Goal: Information Seeking & Learning: Learn about a topic

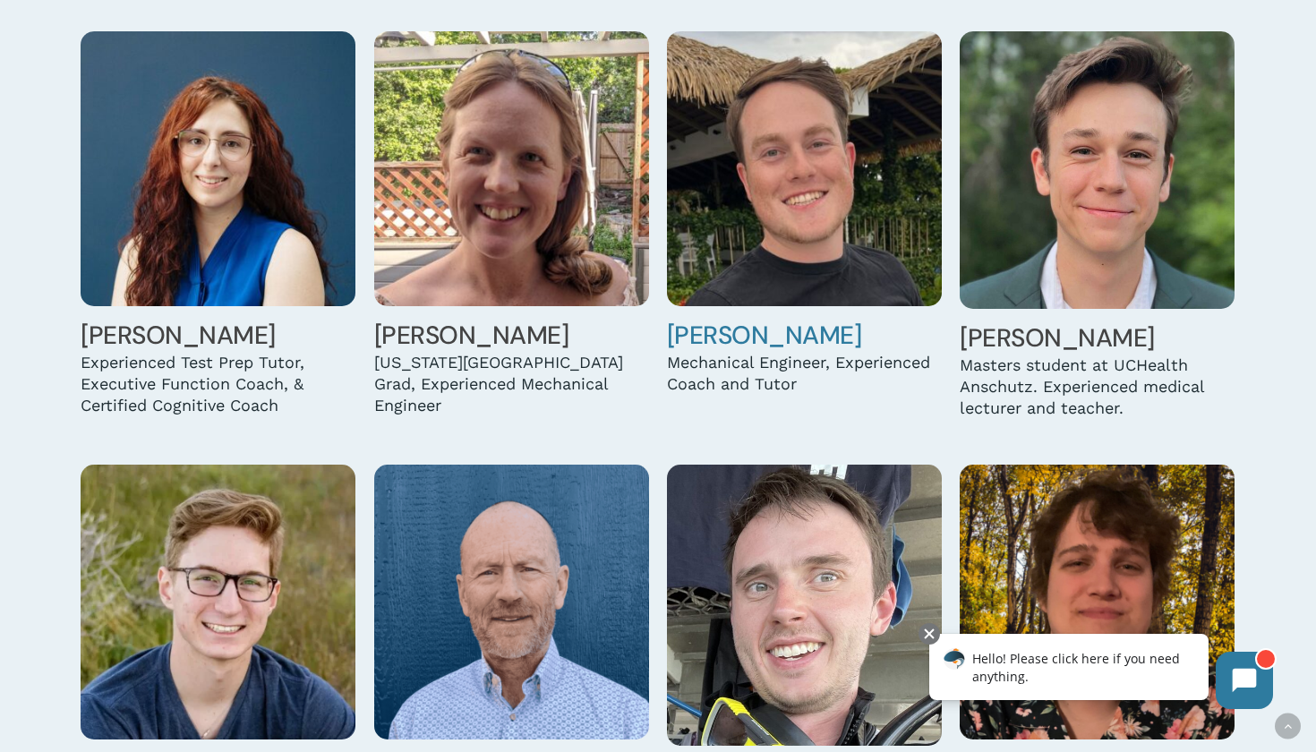
scroll to position [4748, 0]
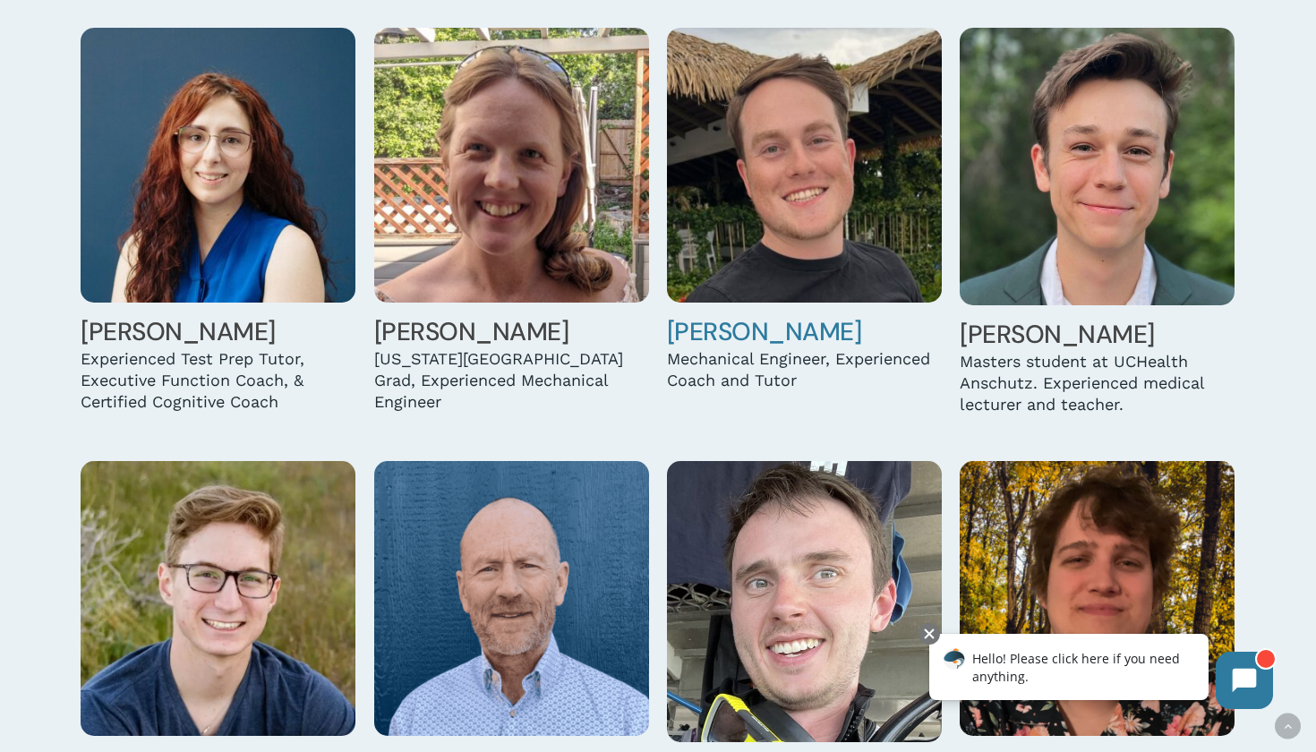
click at [760, 226] on img at bounding box center [804, 165] width 275 height 275
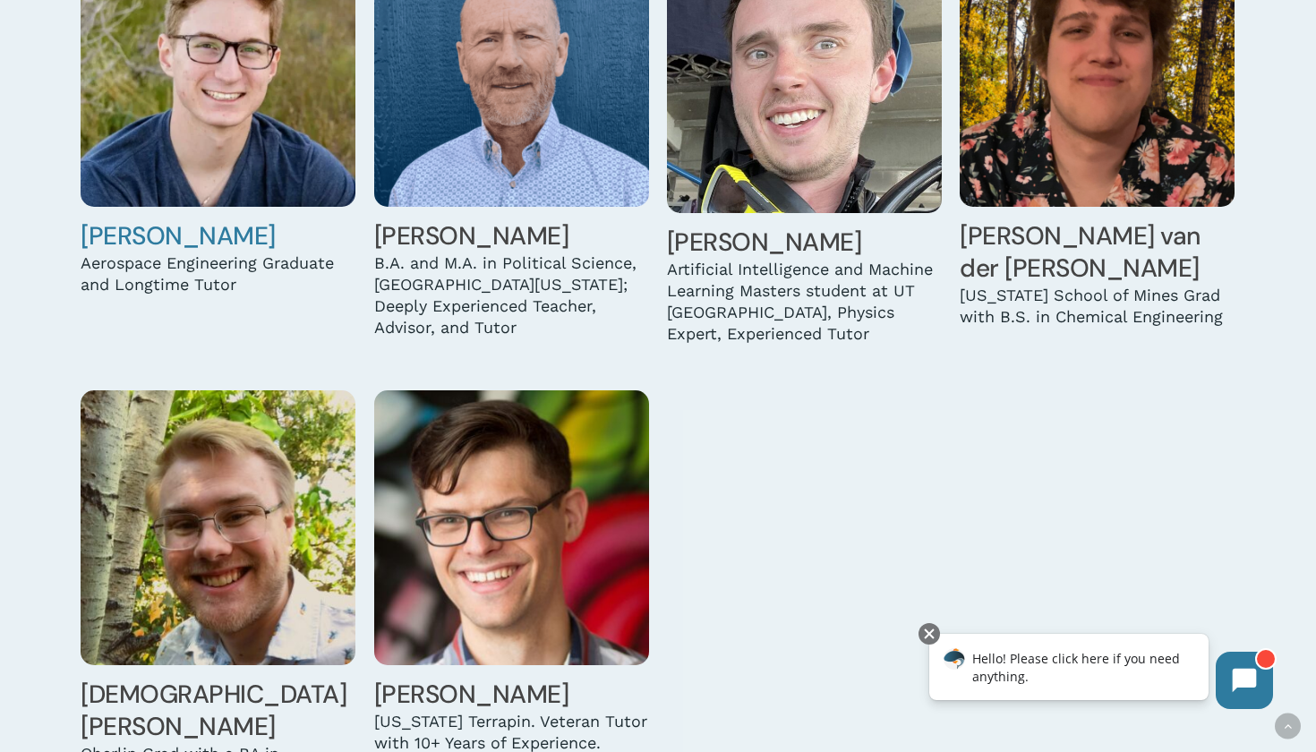
scroll to position [5433, 0]
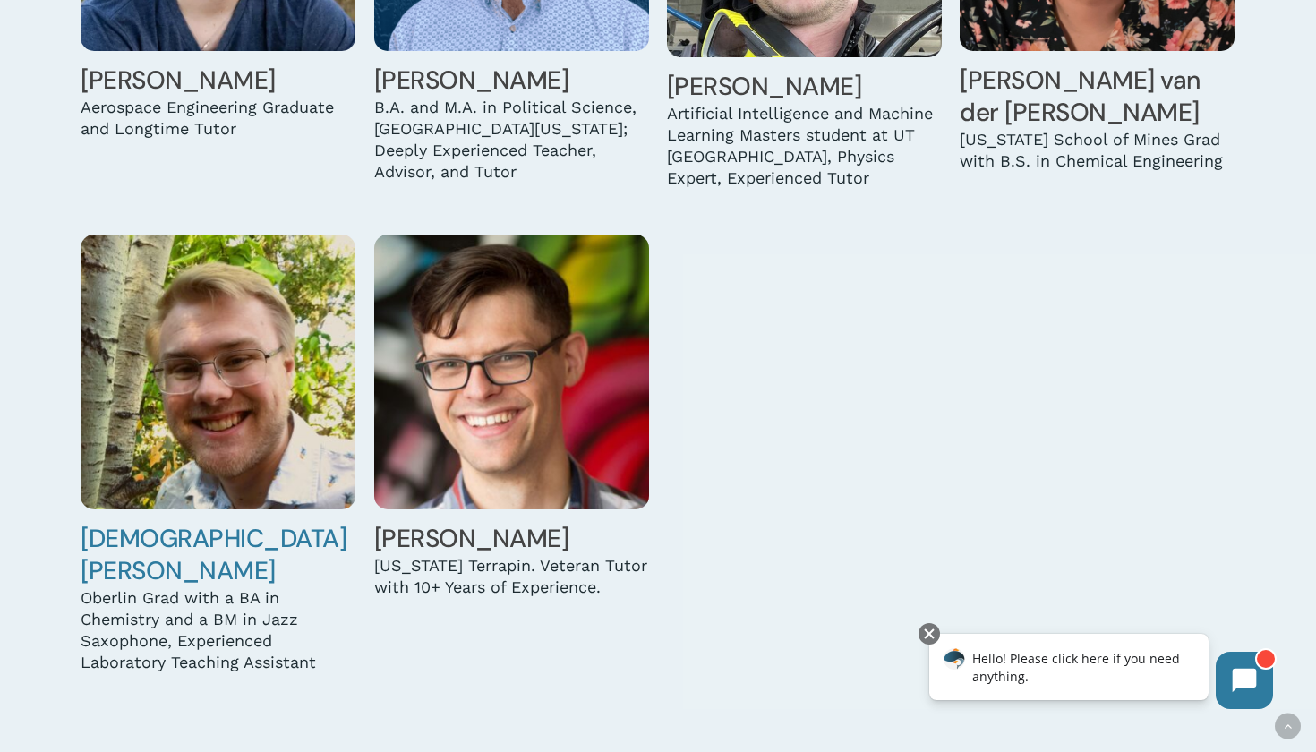
click at [230, 399] on img at bounding box center [218, 372] width 275 height 275
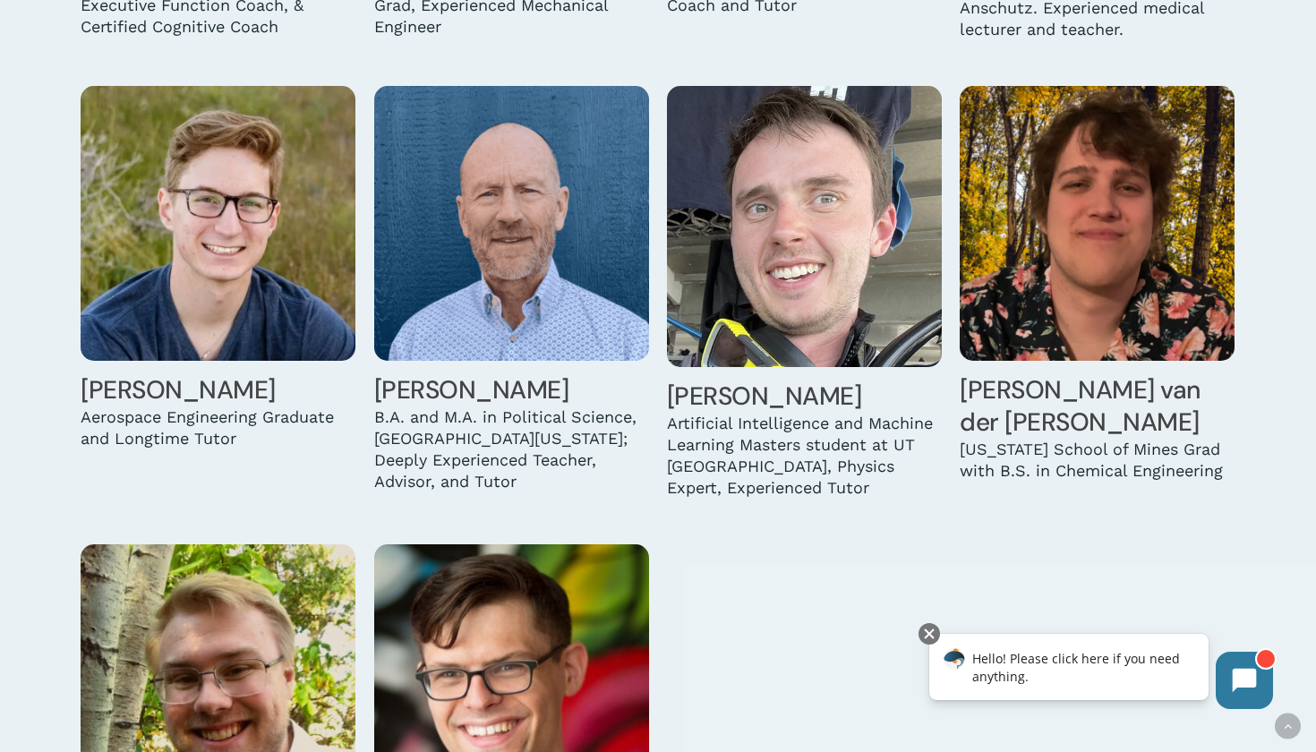
scroll to position [4852, 0]
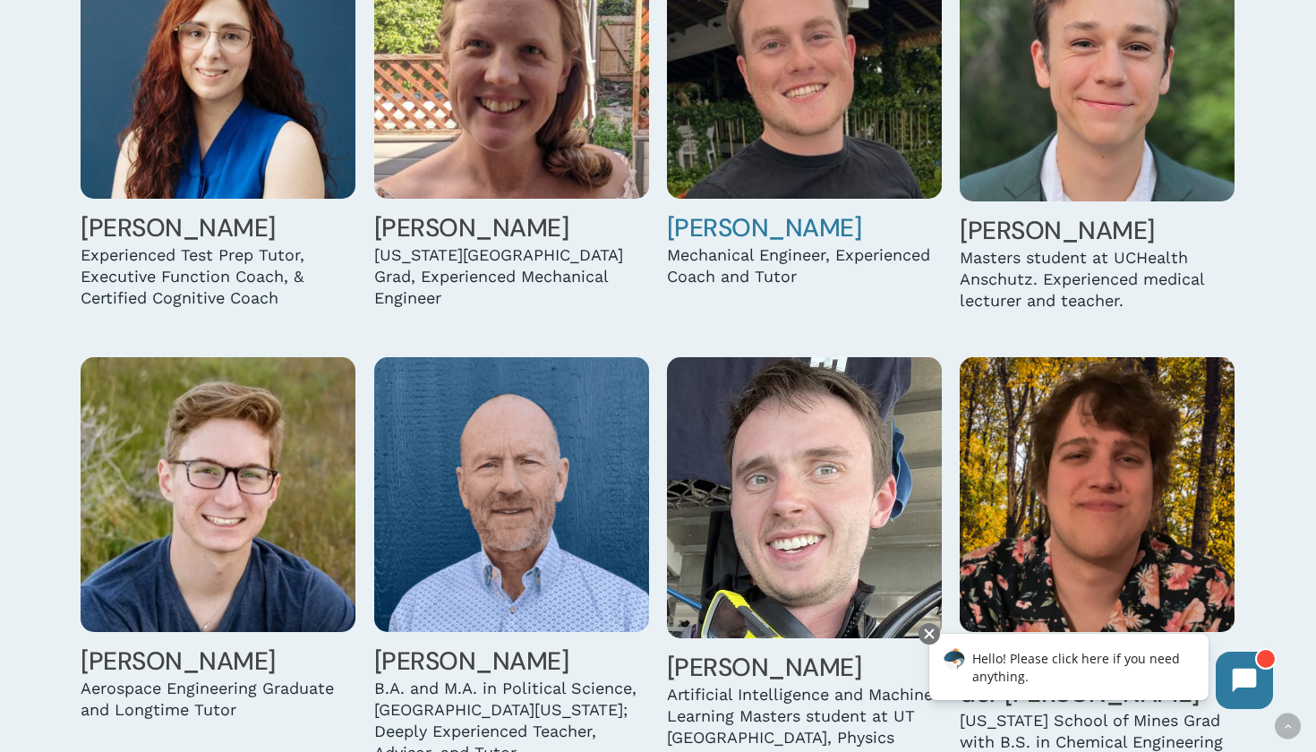
click at [721, 4] on img at bounding box center [804, 61] width 275 height 275
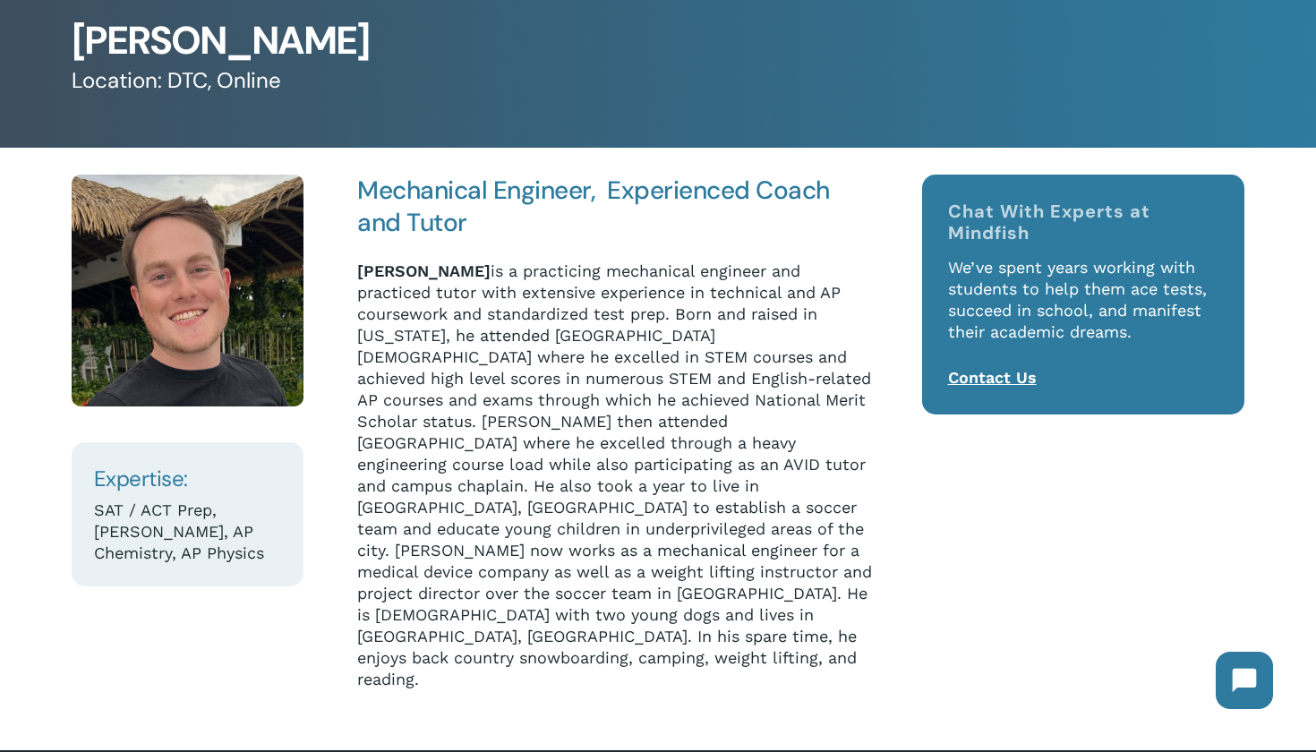
scroll to position [241, 0]
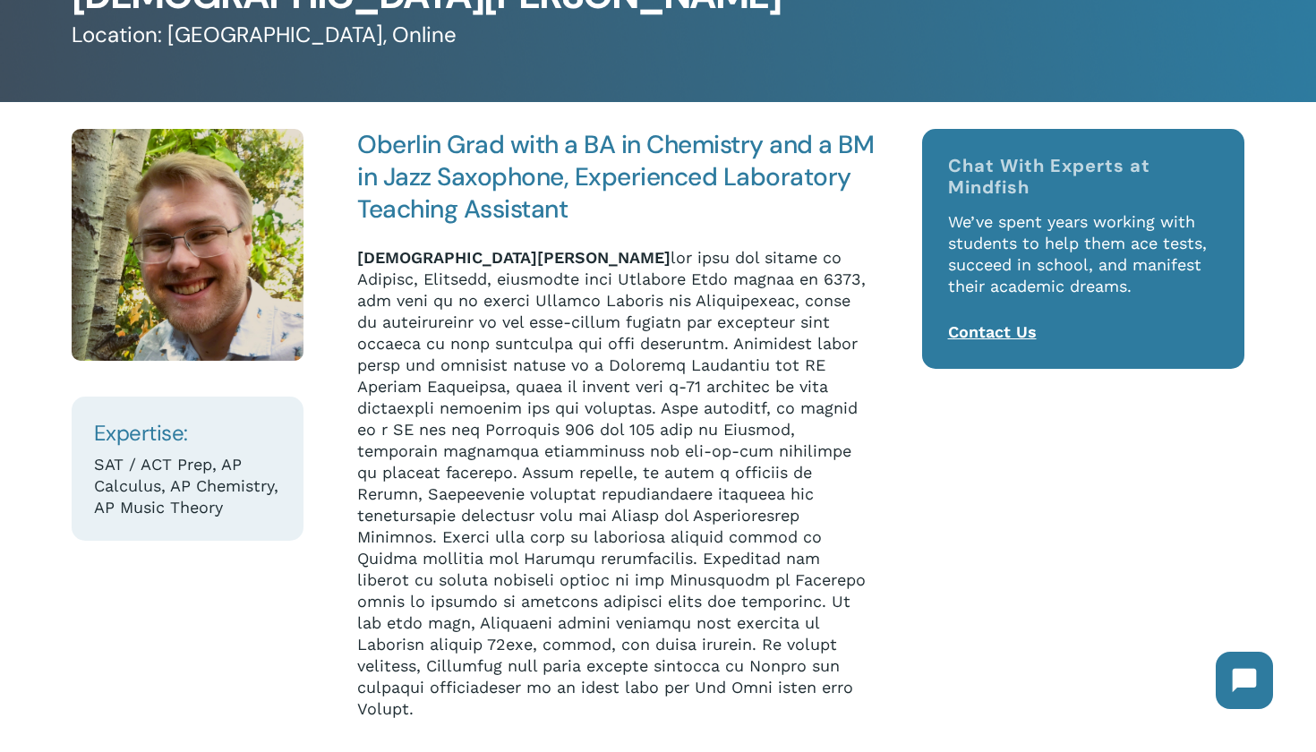
scroll to position [167, 0]
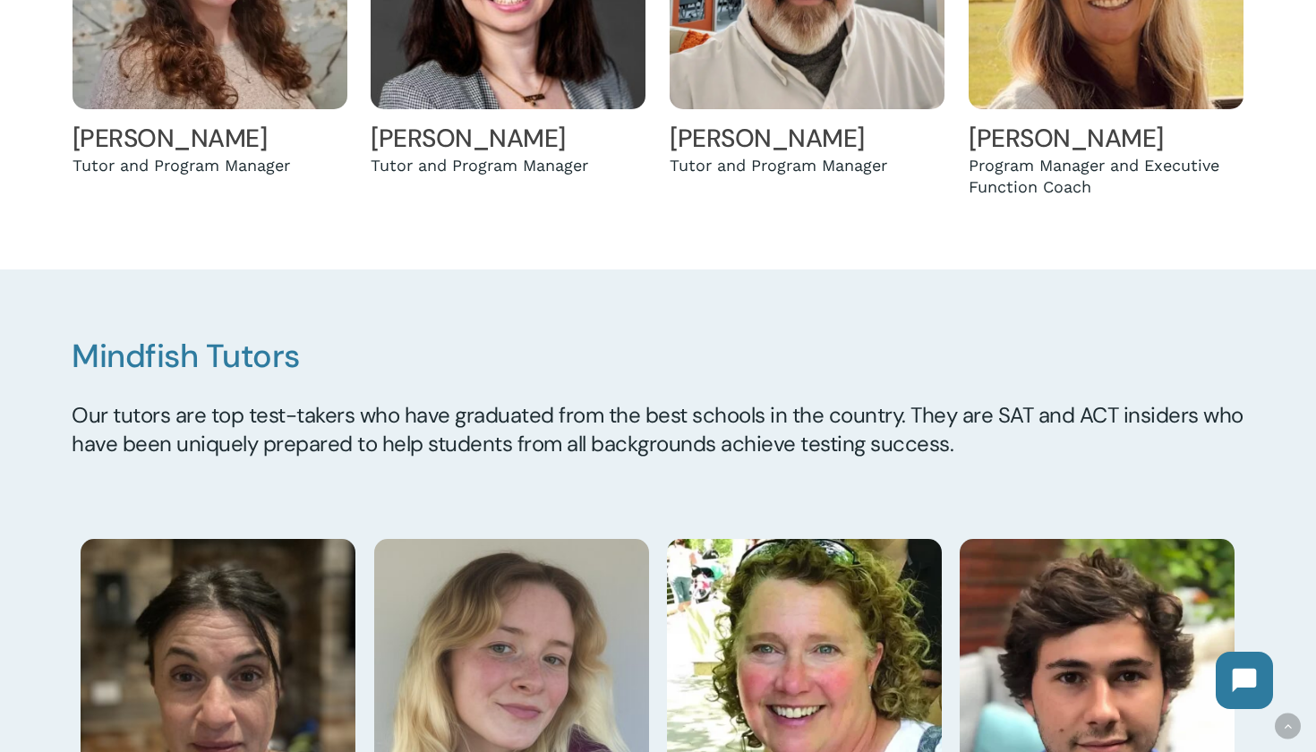
scroll to position [1701, 0]
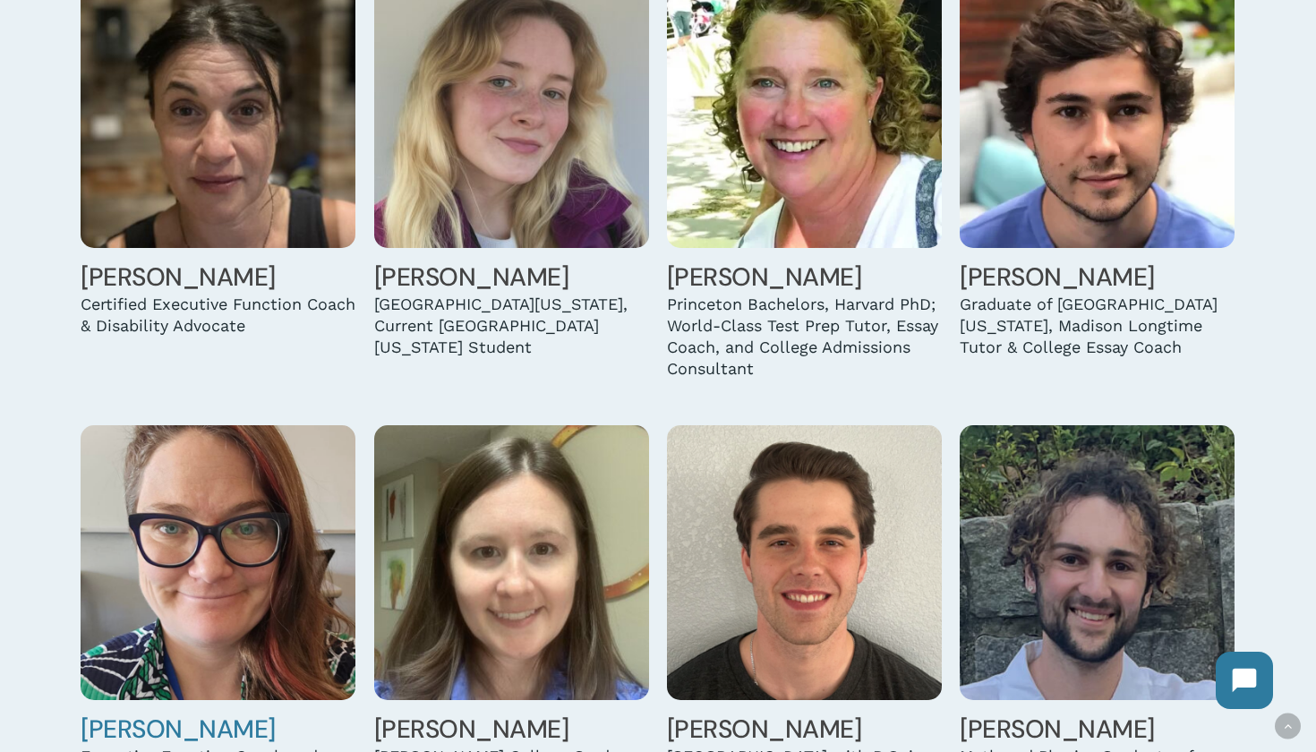
click at [230, 593] on img at bounding box center [218, 562] width 275 height 275
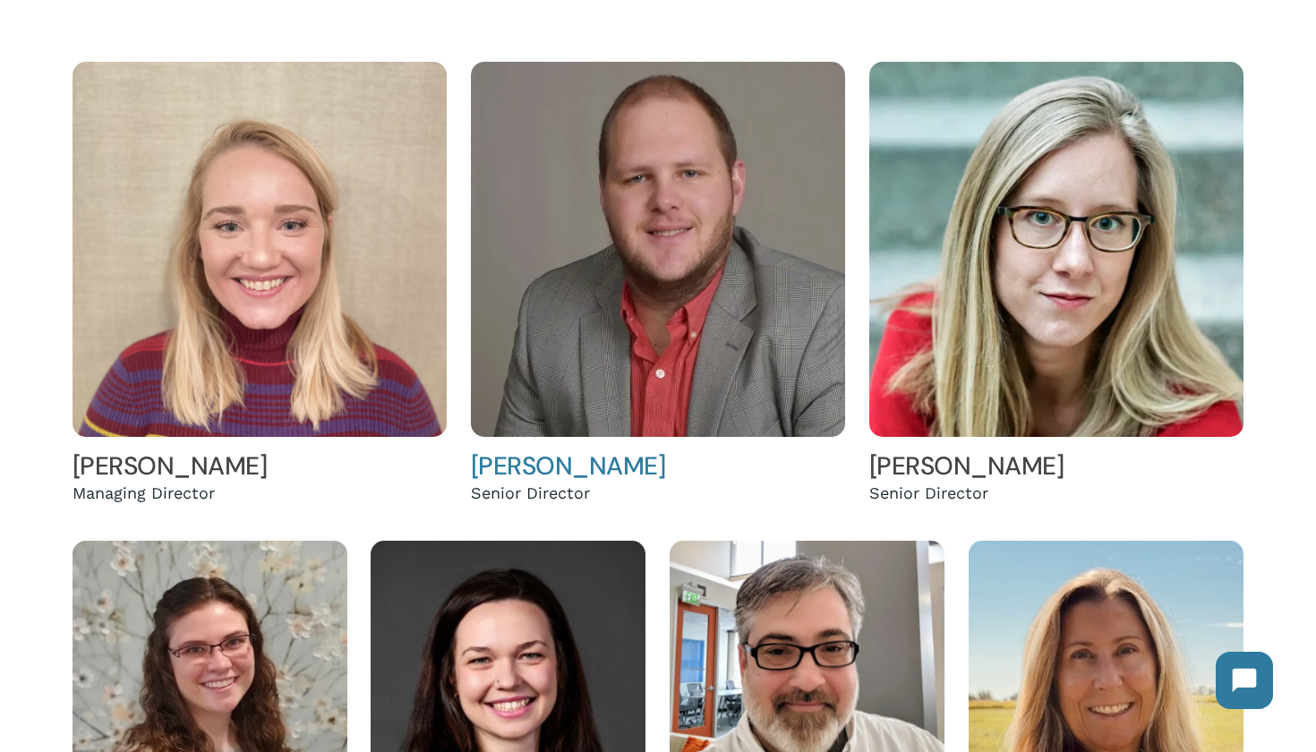
scroll to position [775, 0]
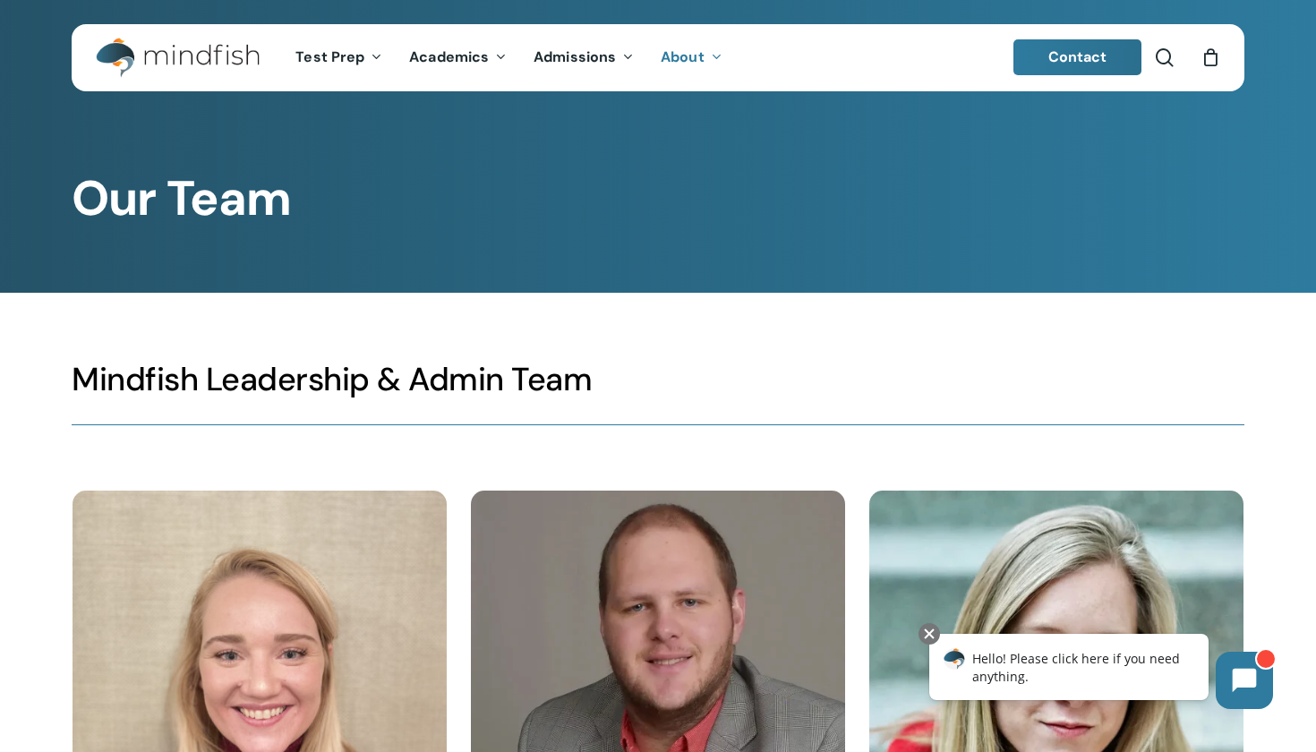
click at [535, 604] on img at bounding box center [658, 678] width 375 height 375
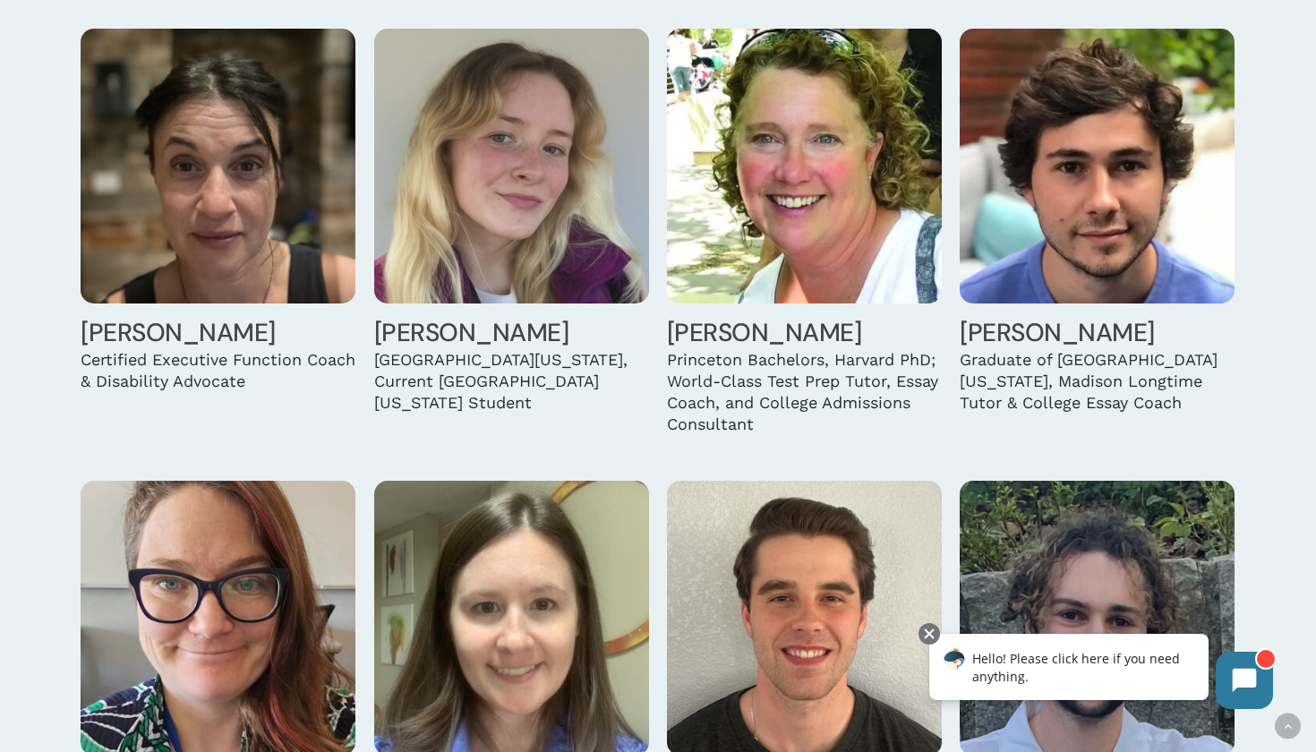
scroll to position [1794, 0]
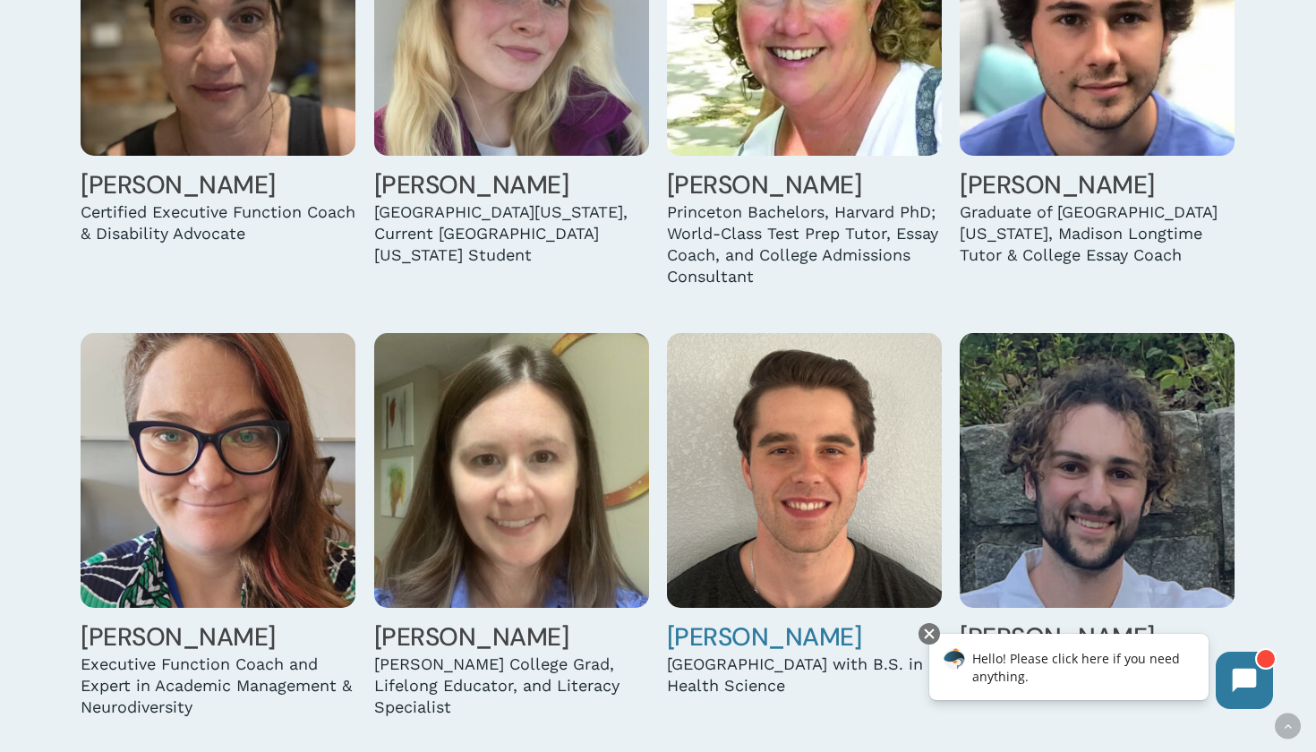
click at [767, 481] on img at bounding box center [804, 470] width 275 height 275
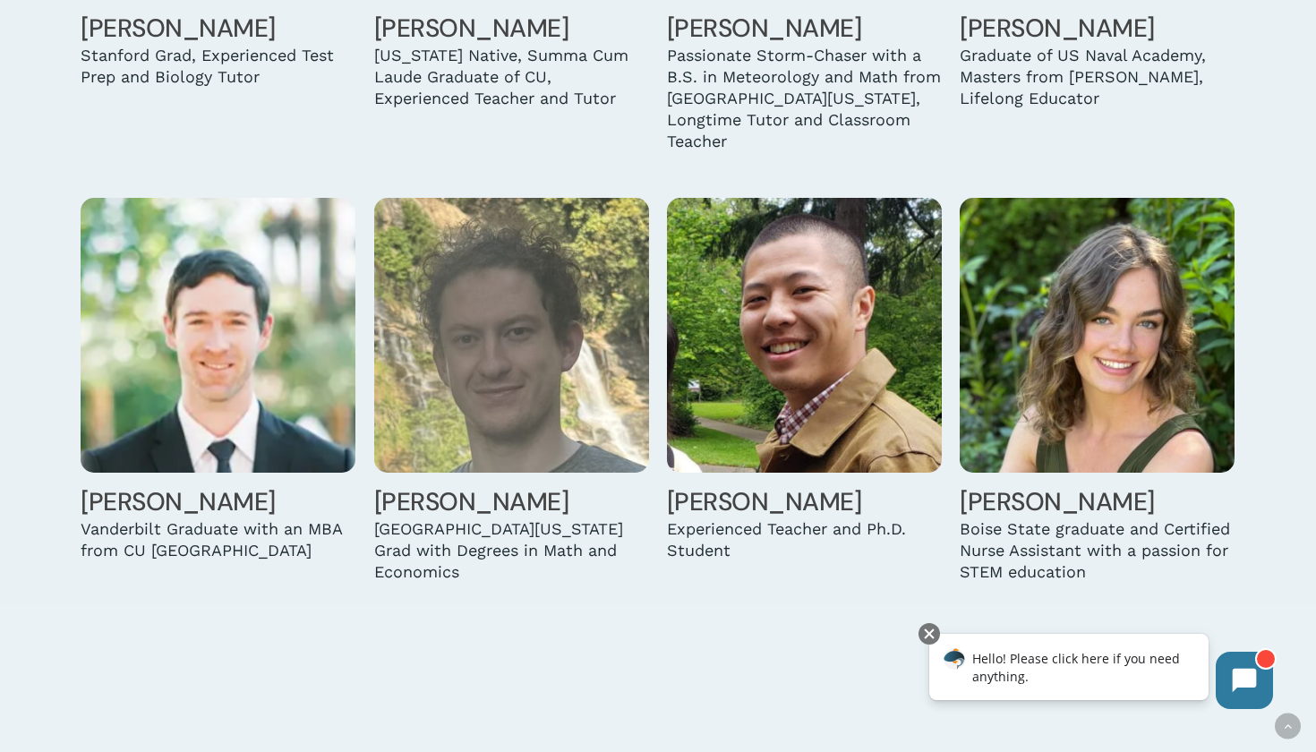
scroll to position [4472, 0]
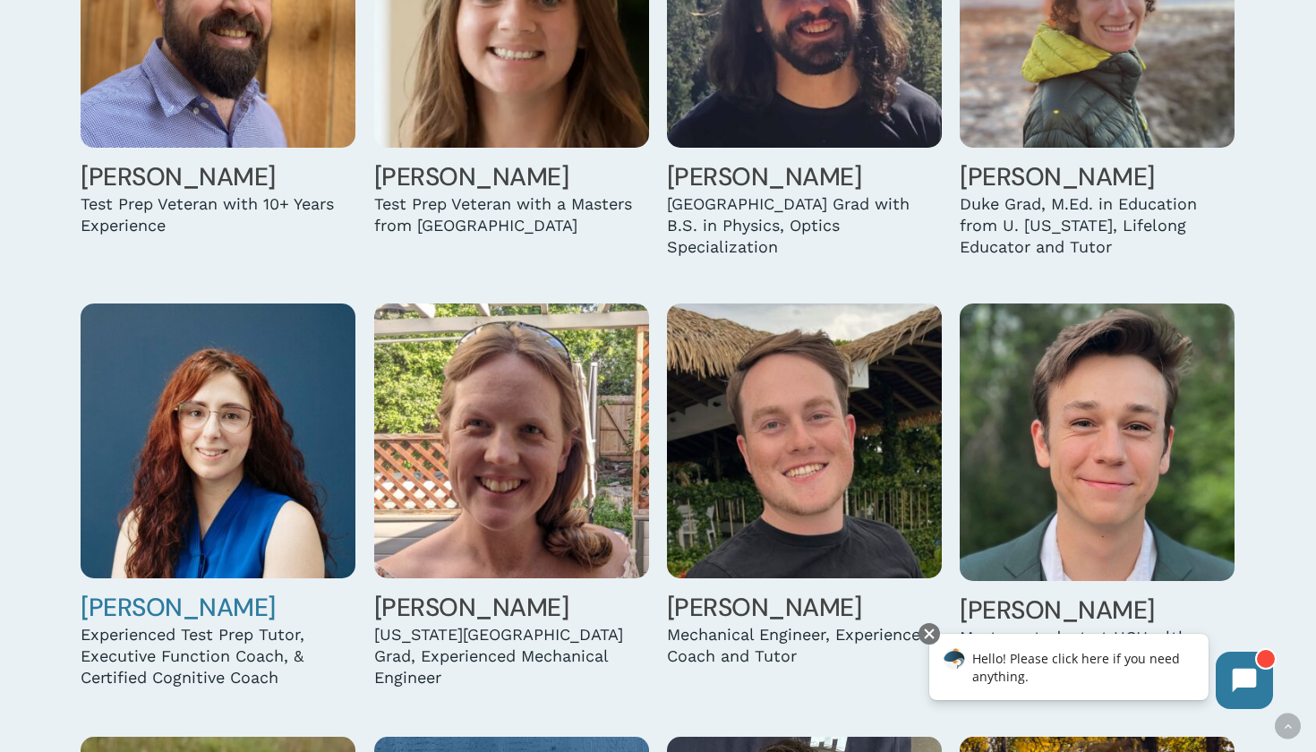
click at [284, 453] on img at bounding box center [218, 441] width 275 height 275
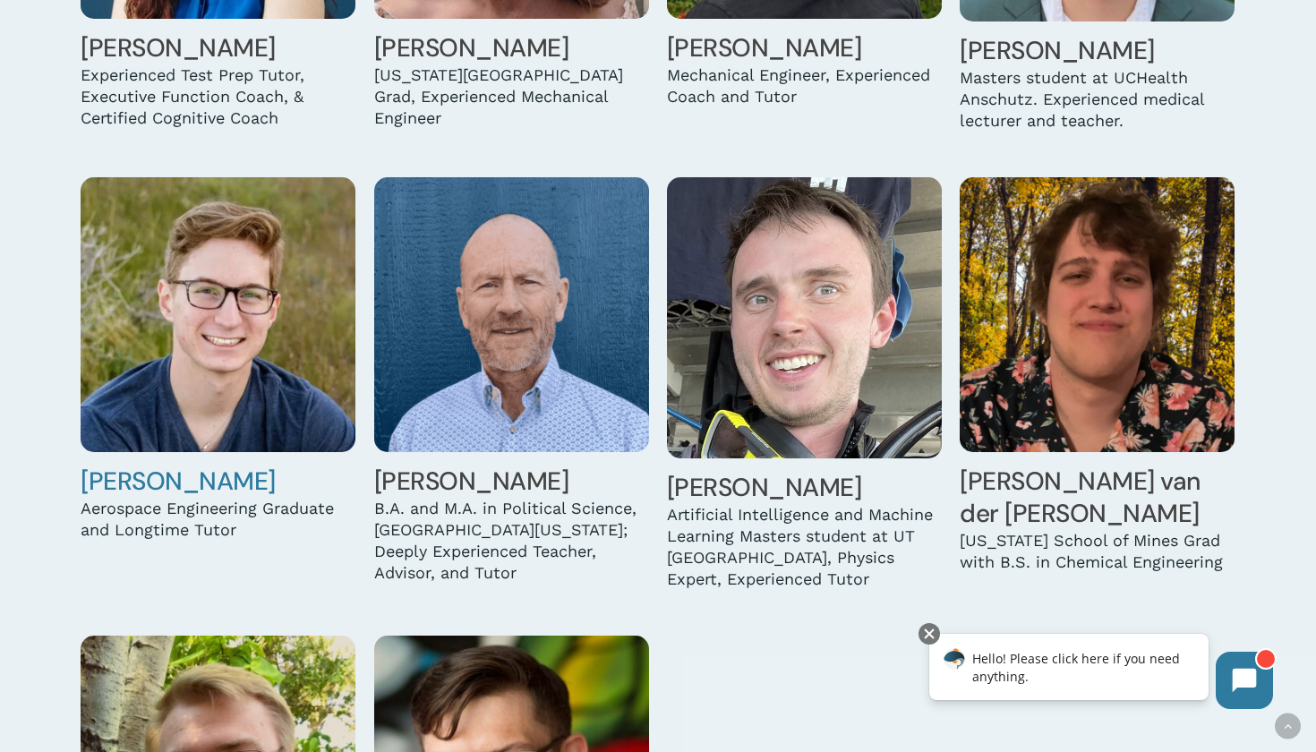
scroll to position [5100, 0]
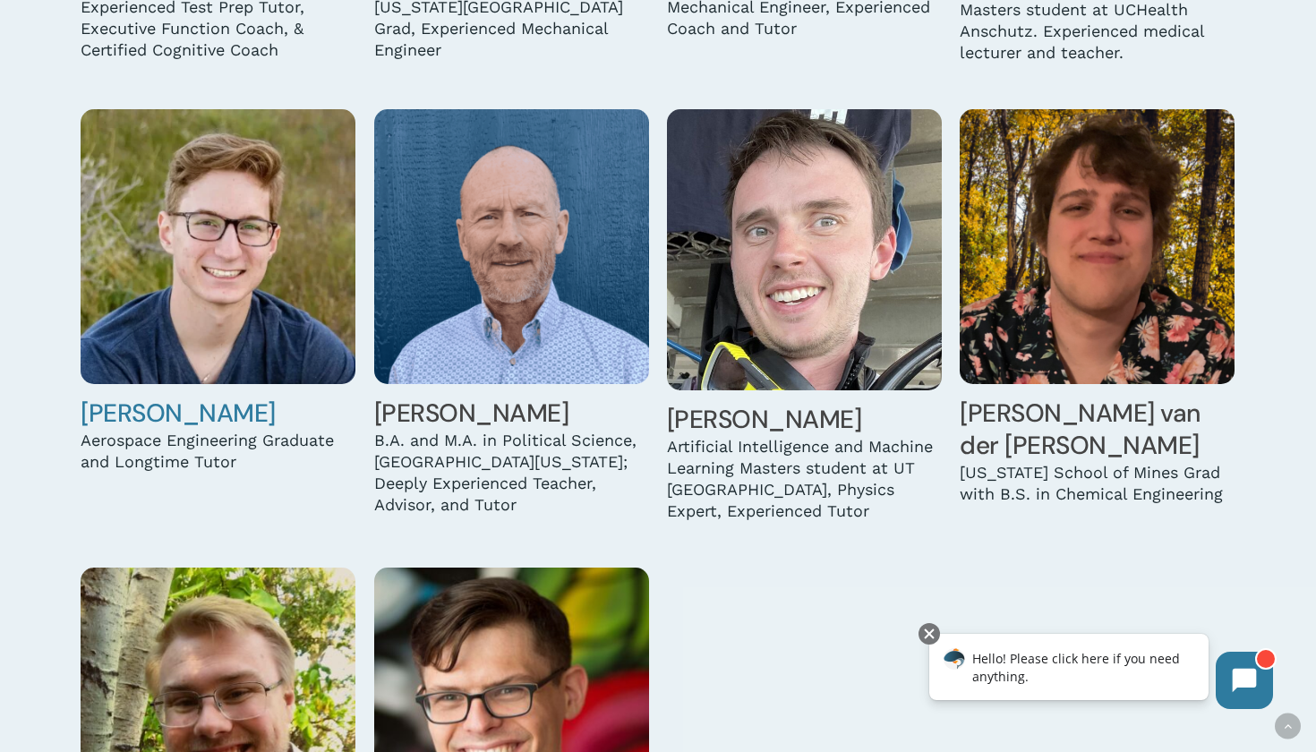
click at [244, 271] on img at bounding box center [218, 246] width 275 height 275
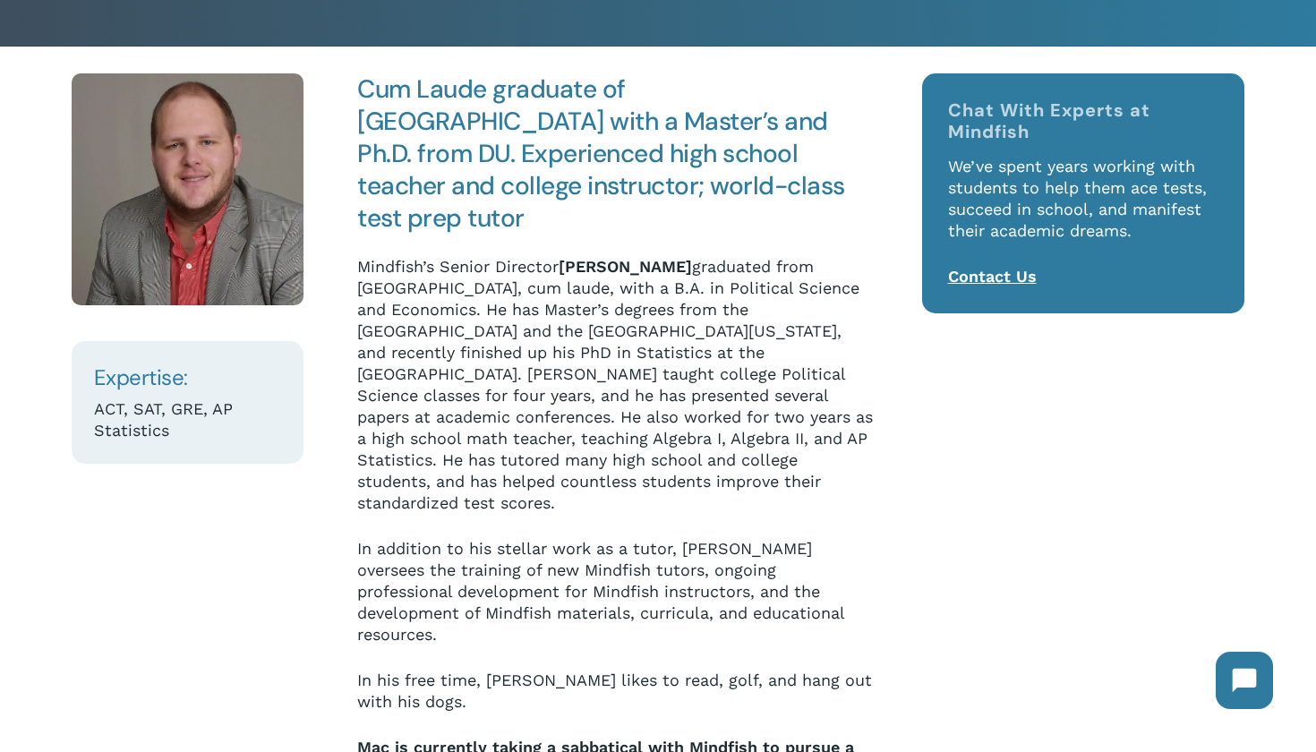
scroll to position [222, 0]
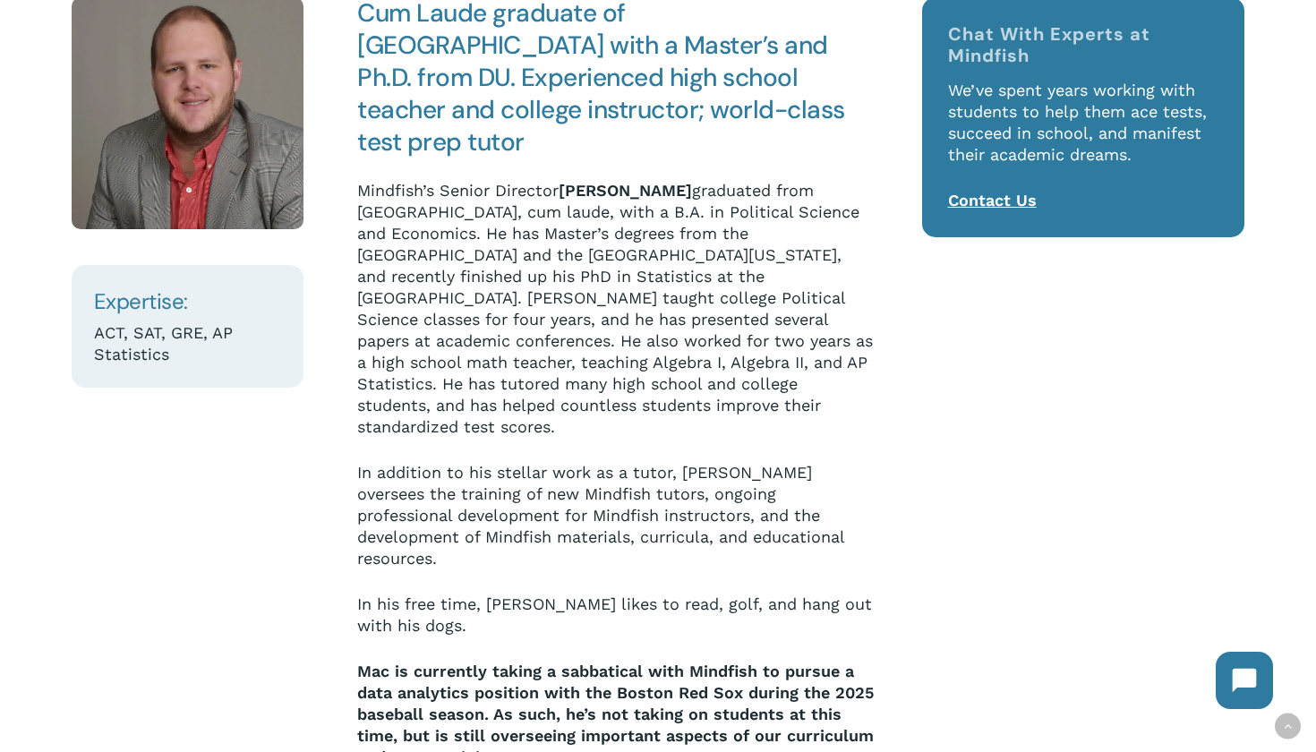
scroll to position [249, 0]
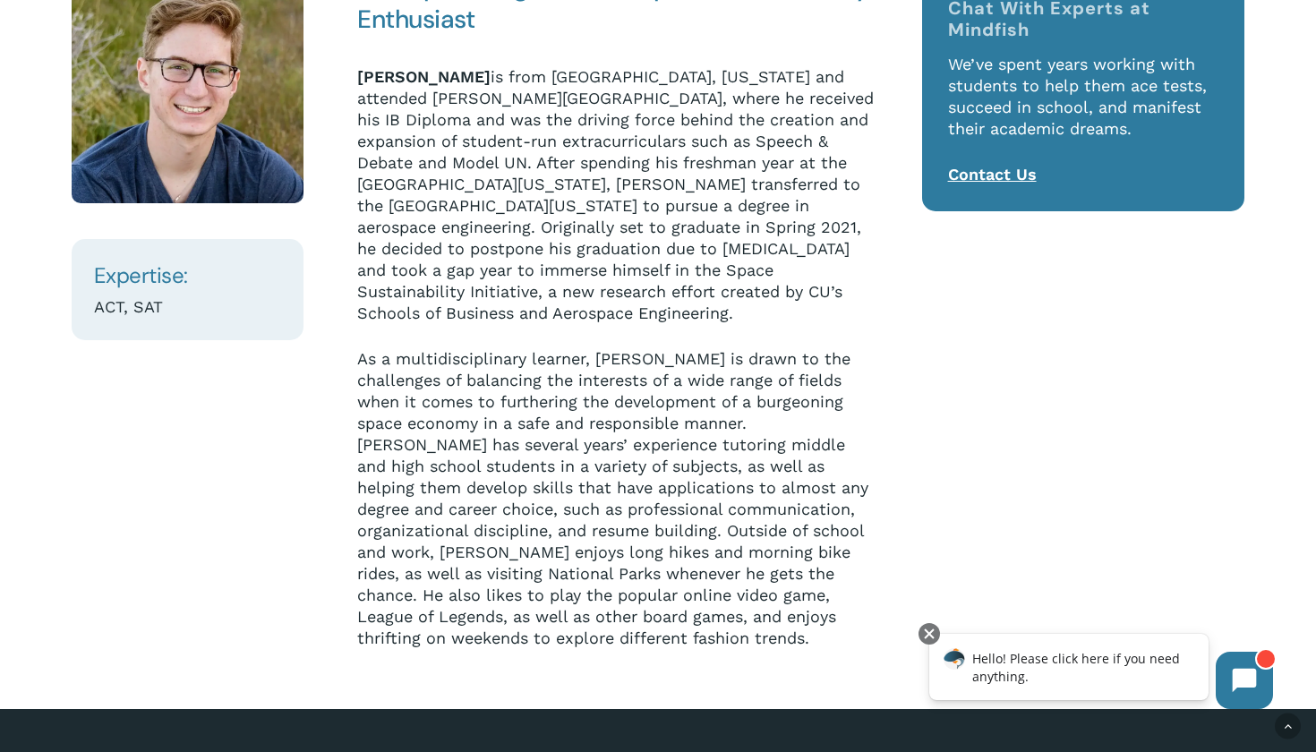
scroll to position [326, 0]
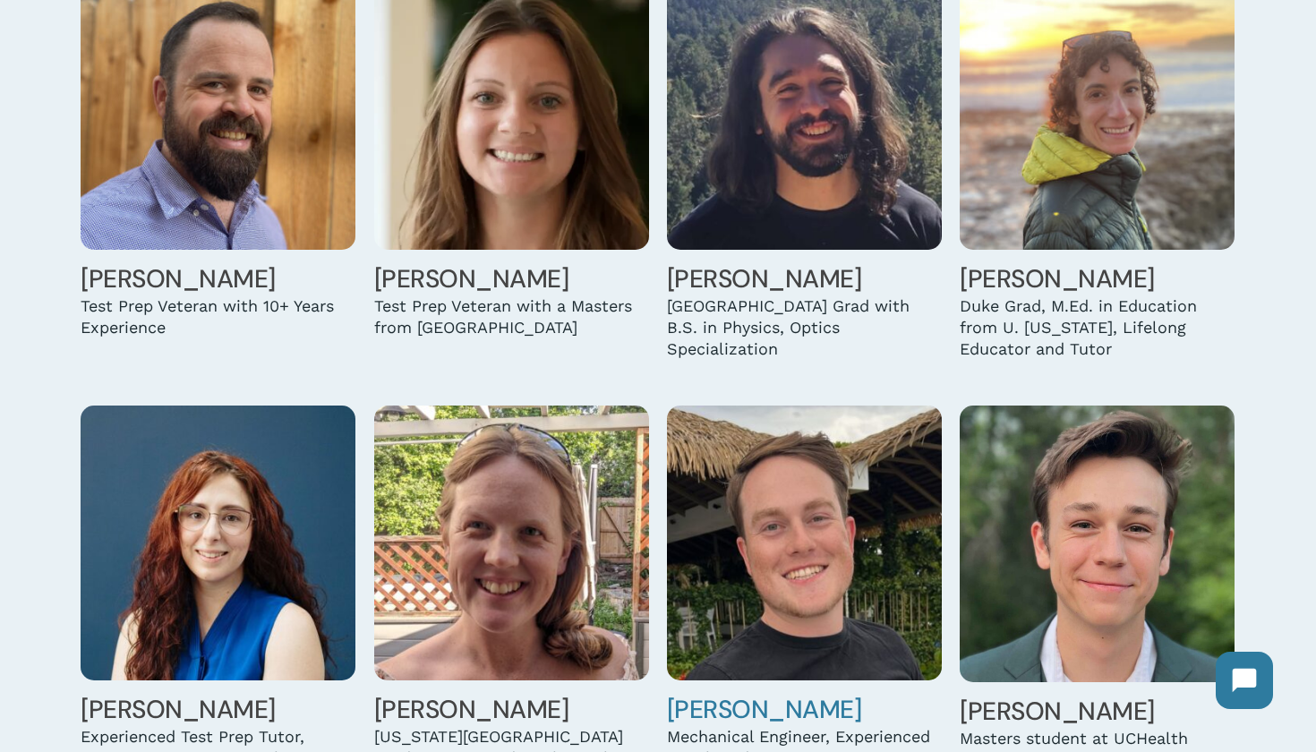
scroll to position [4354, 0]
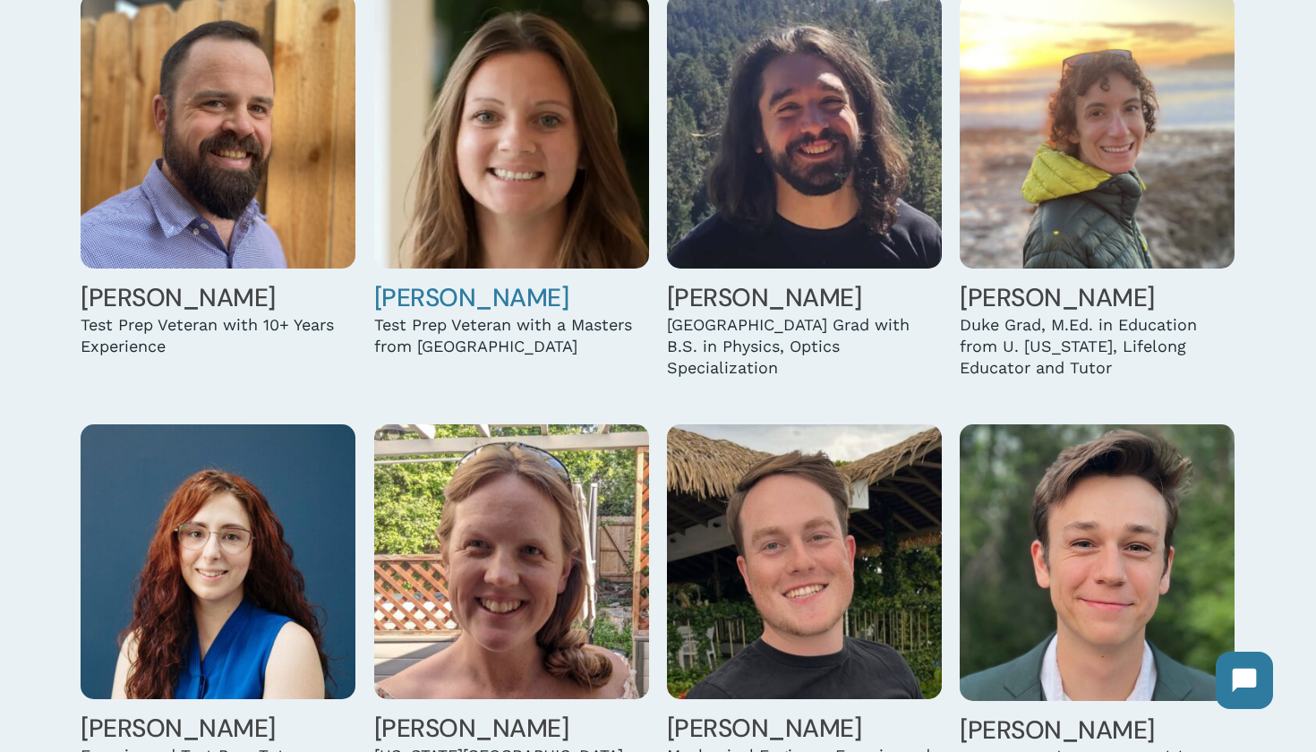
click at [554, 185] on img at bounding box center [511, 131] width 275 height 275
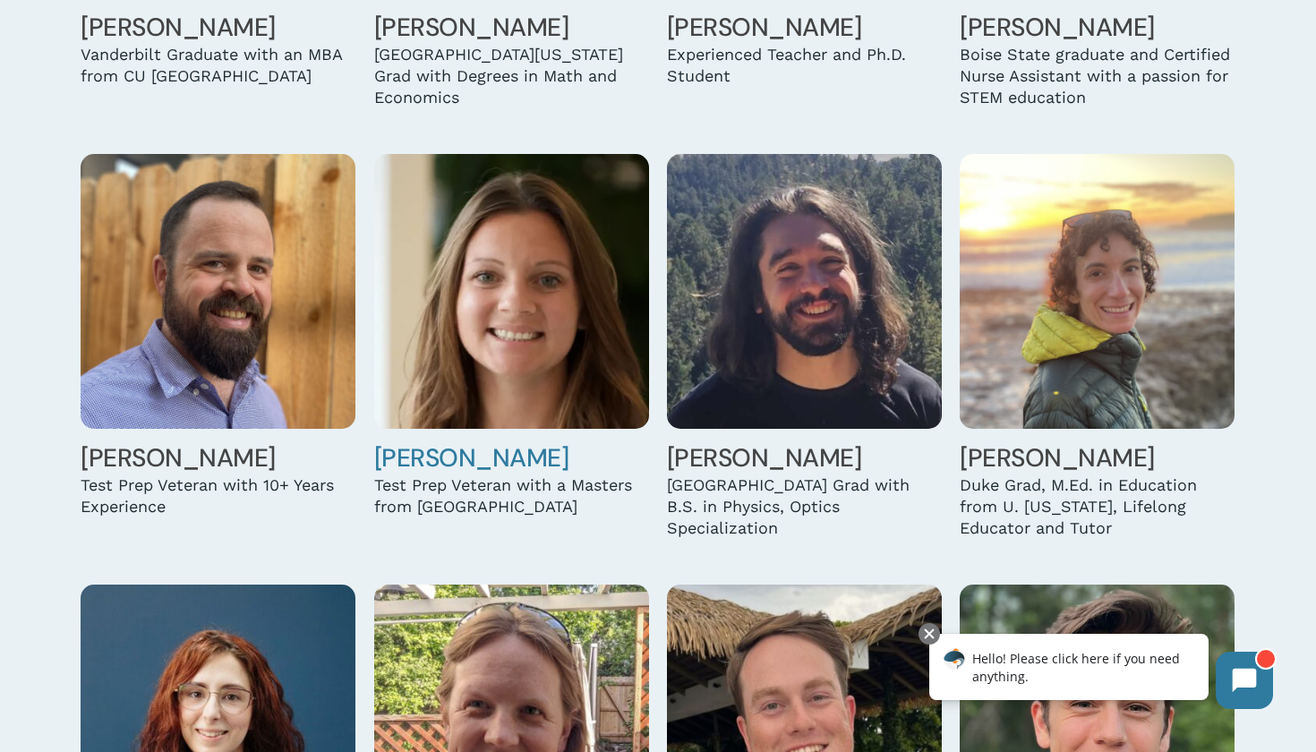
scroll to position [4150, 0]
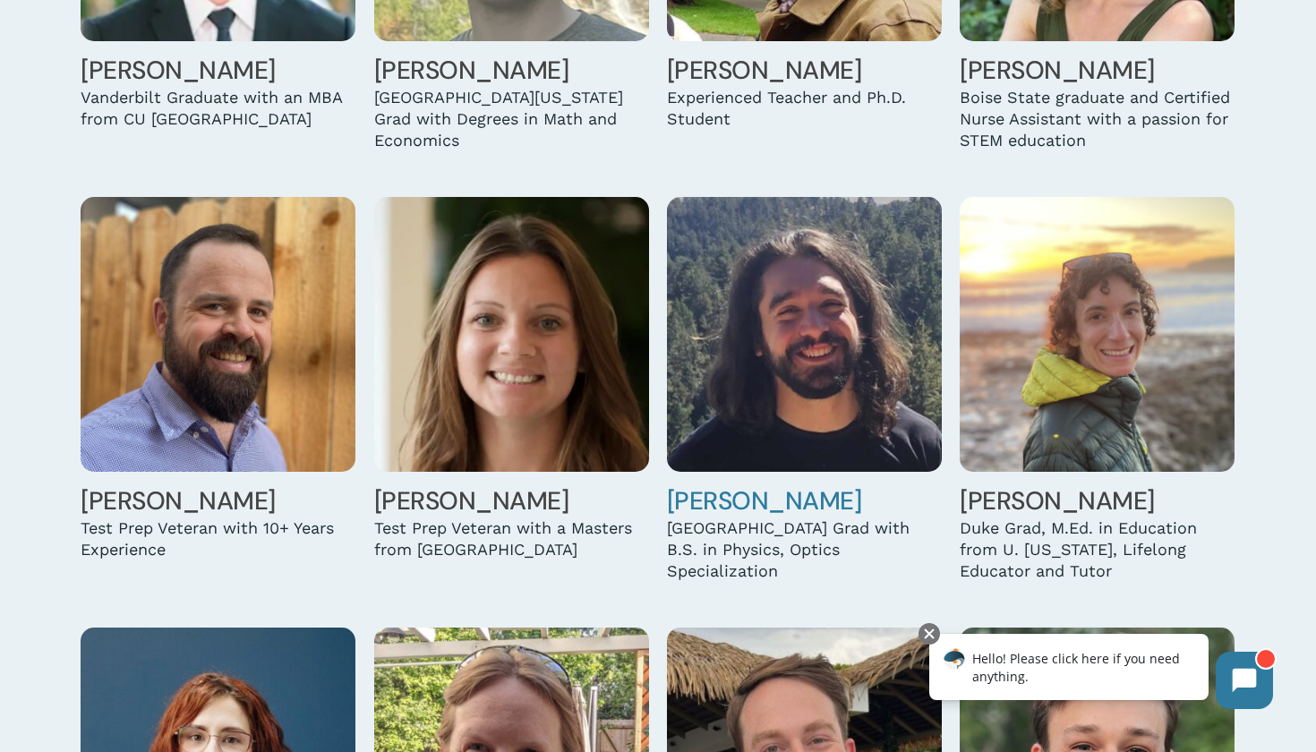
click at [860, 373] on img at bounding box center [804, 334] width 275 height 275
click at [1029, 239] on img at bounding box center [1097, 334] width 275 height 275
click at [195, 274] on img at bounding box center [218, 334] width 275 height 275
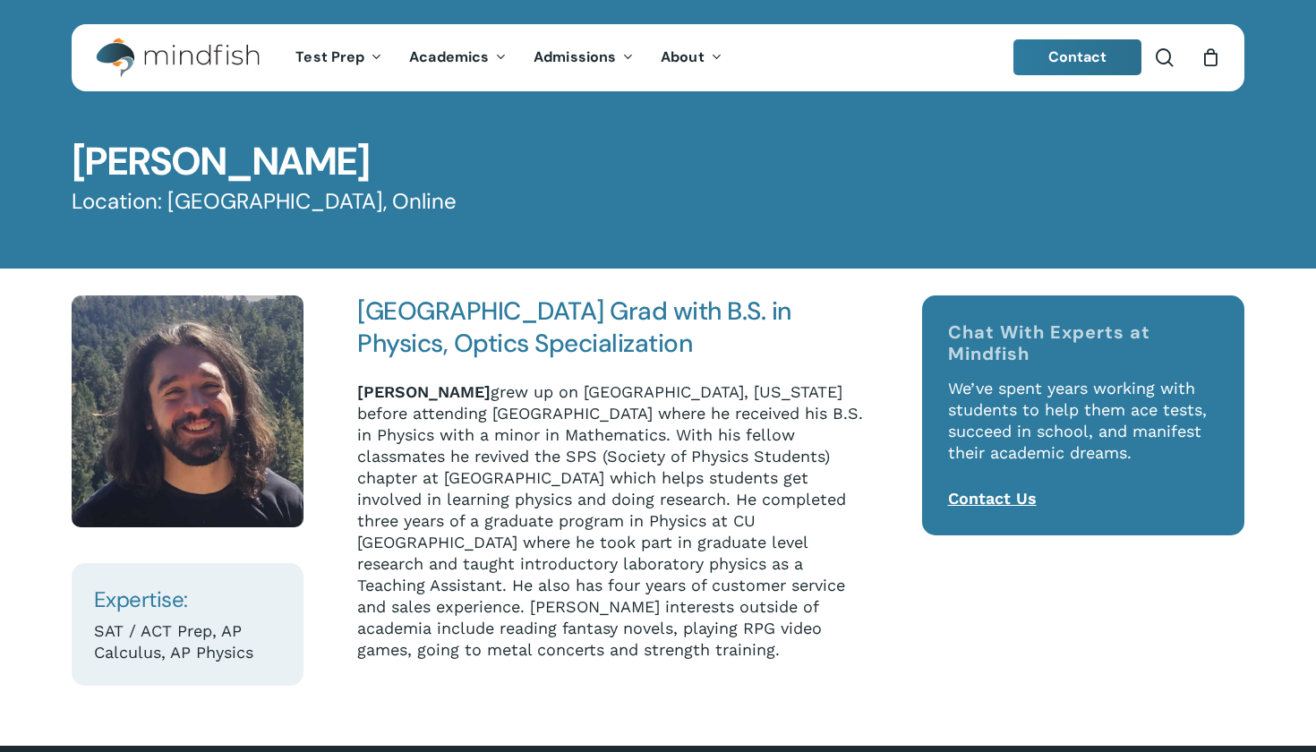
click at [860, 373] on div "Stony Brook University Grad with B.S. in Physics, Optics Specialization Casey M…" at bounding box center [616, 477] width 518 height 365
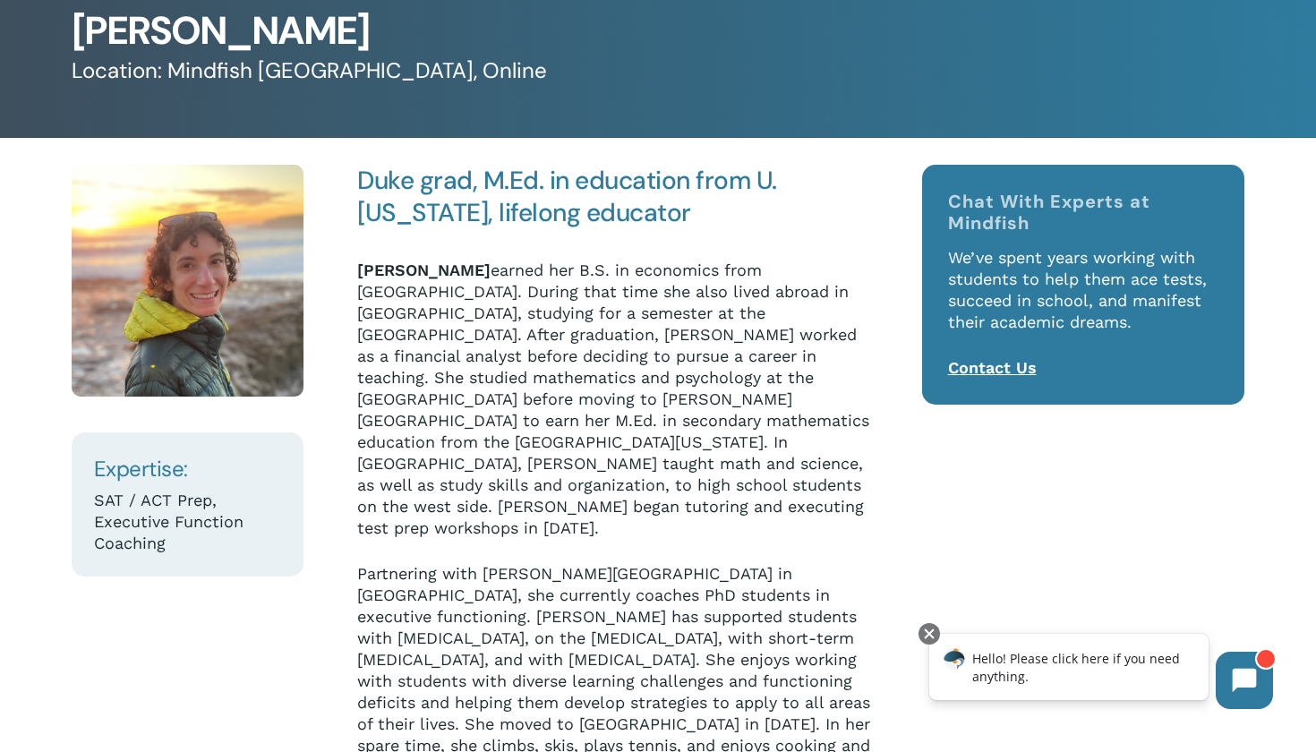
scroll to position [131, 0]
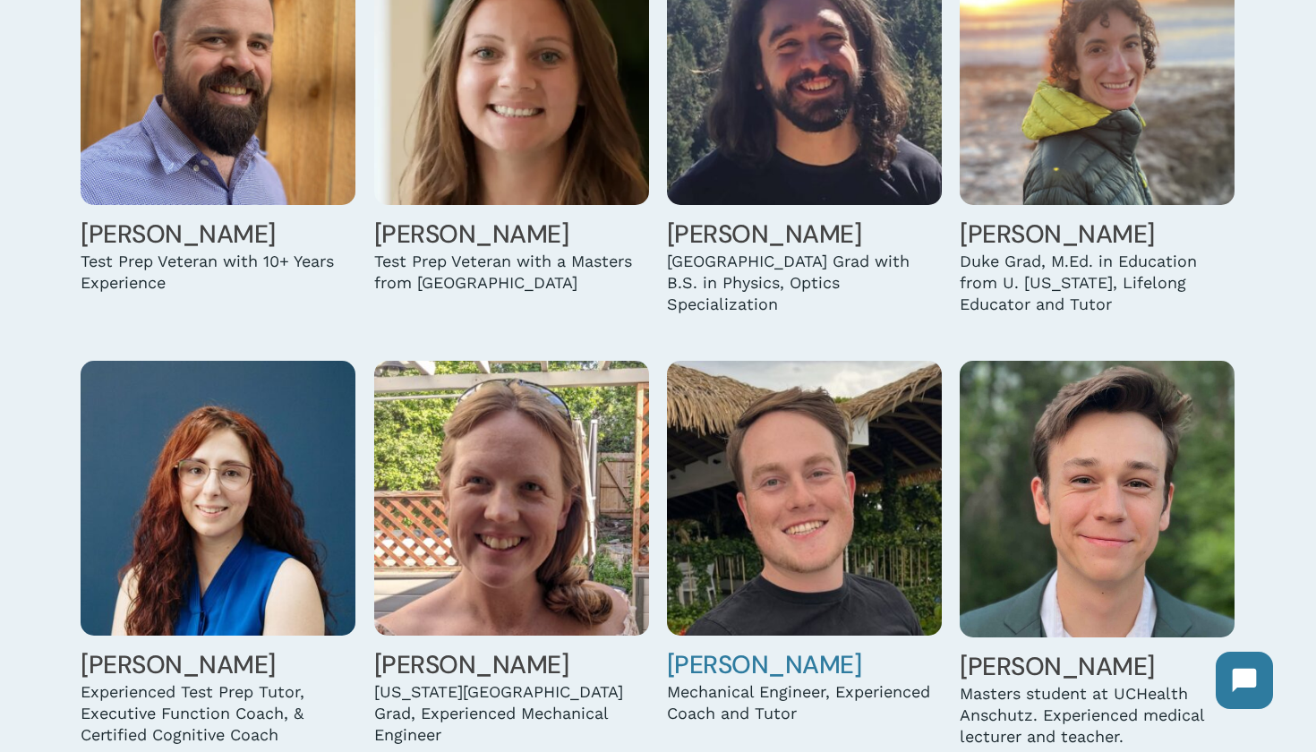
scroll to position [4385, 0]
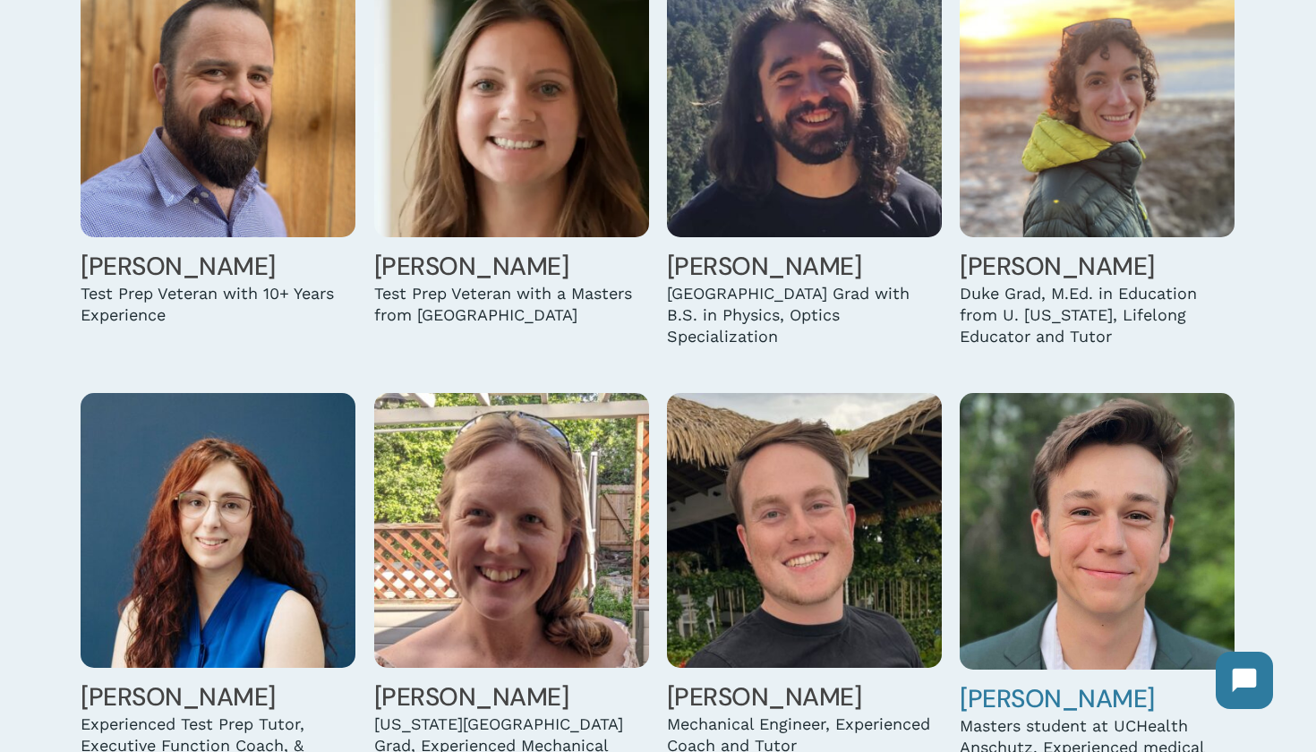
click at [1020, 455] on img at bounding box center [1097, 531] width 275 height 277
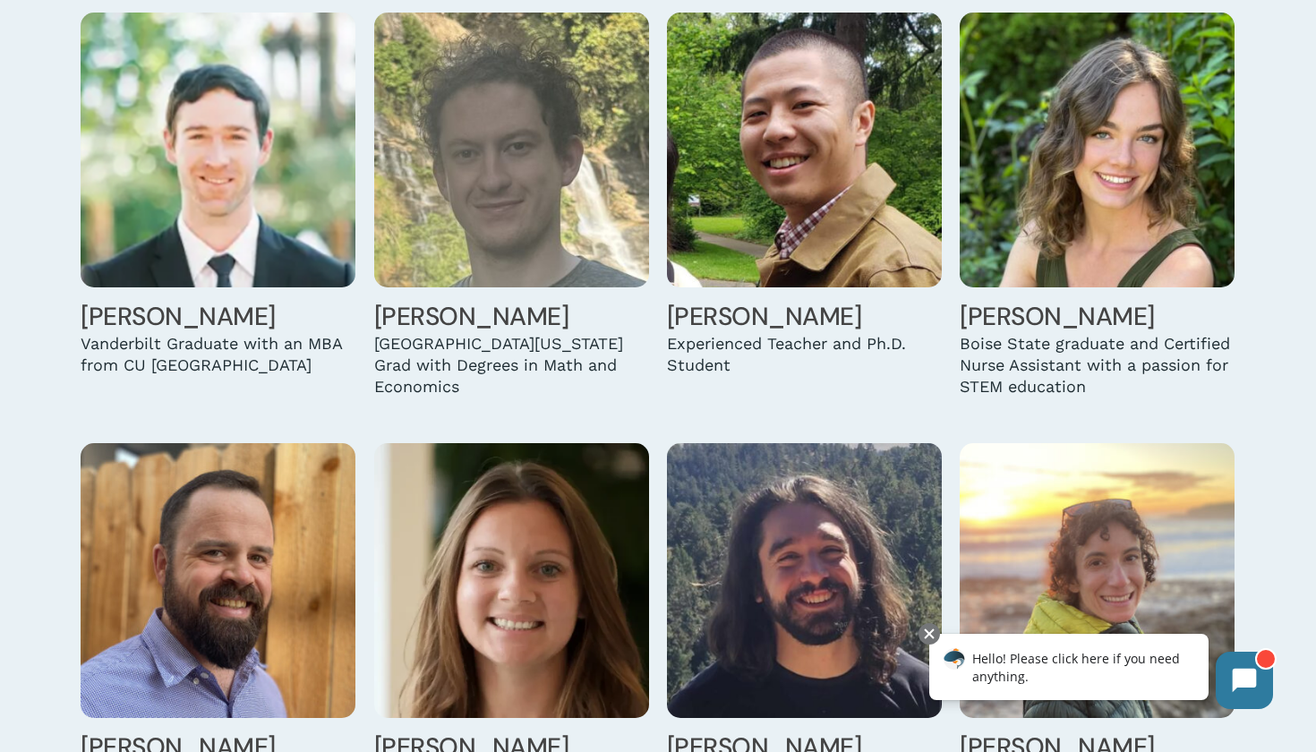
scroll to position [3747, 0]
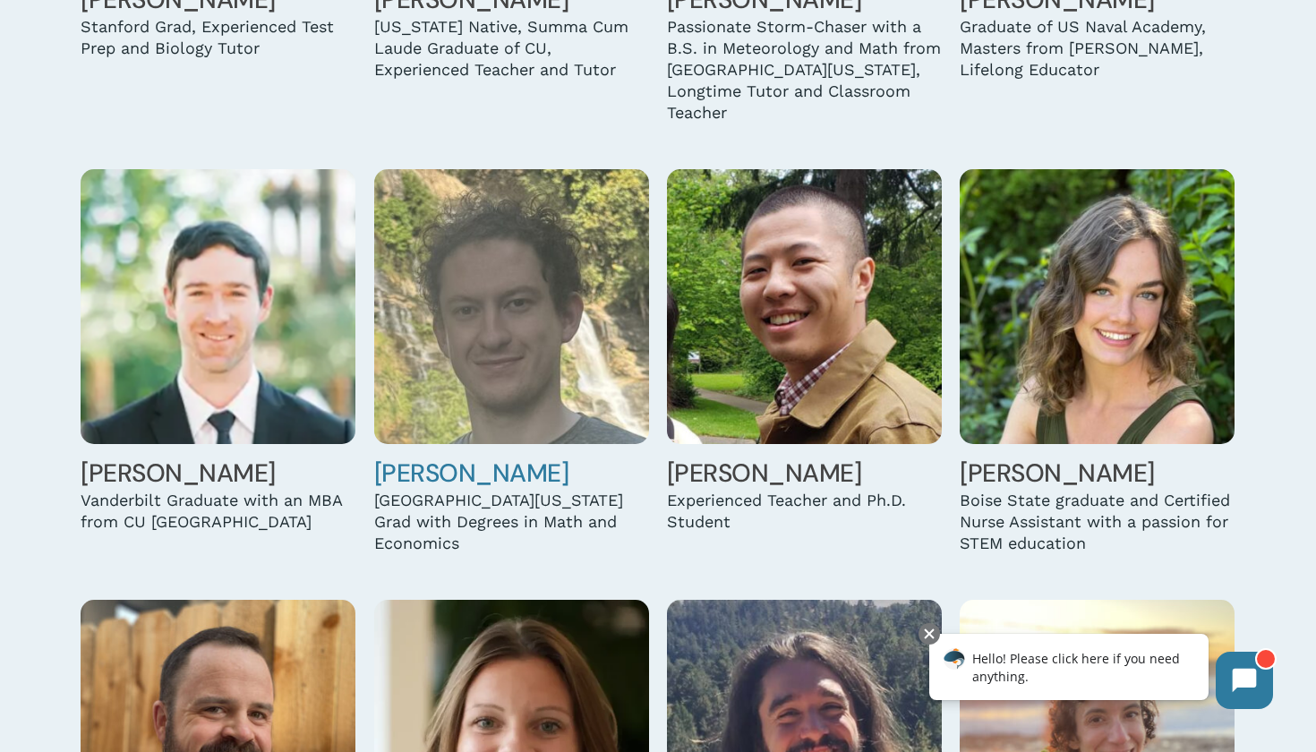
click at [463, 352] on img at bounding box center [511, 306] width 275 height 275
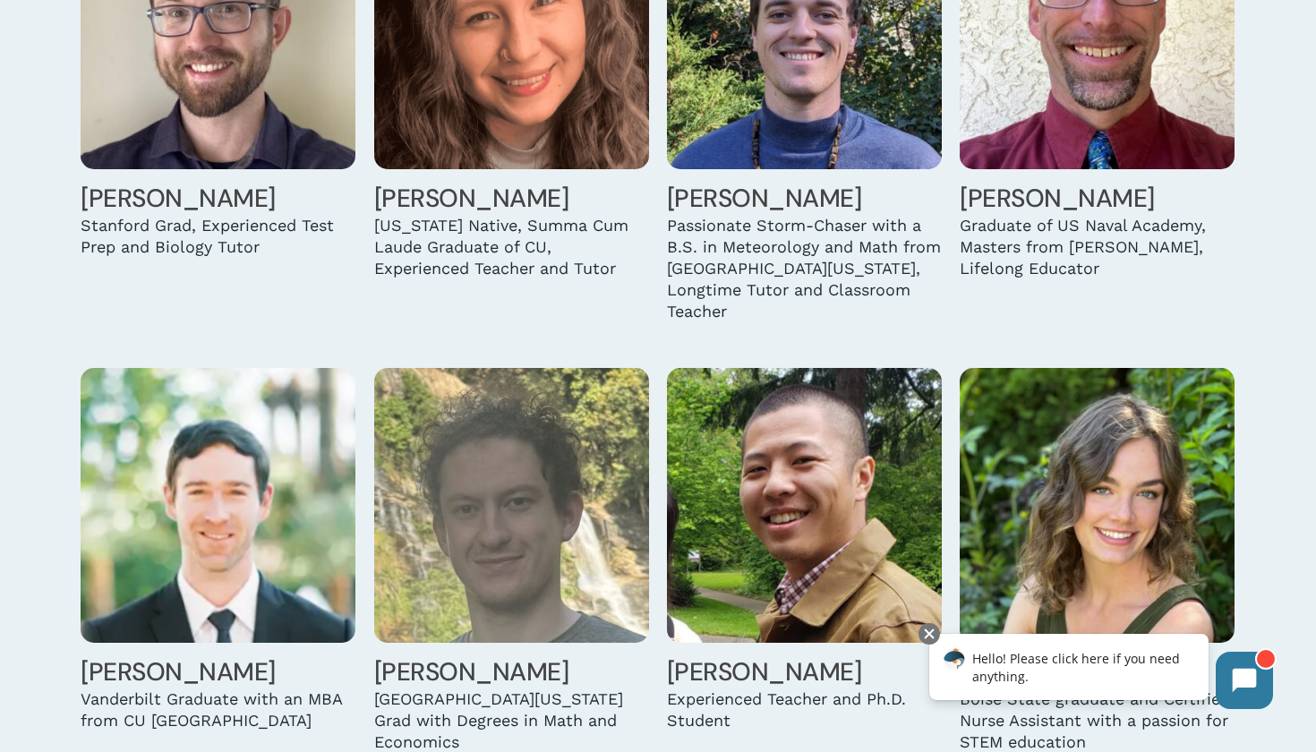
scroll to position [3598, 0]
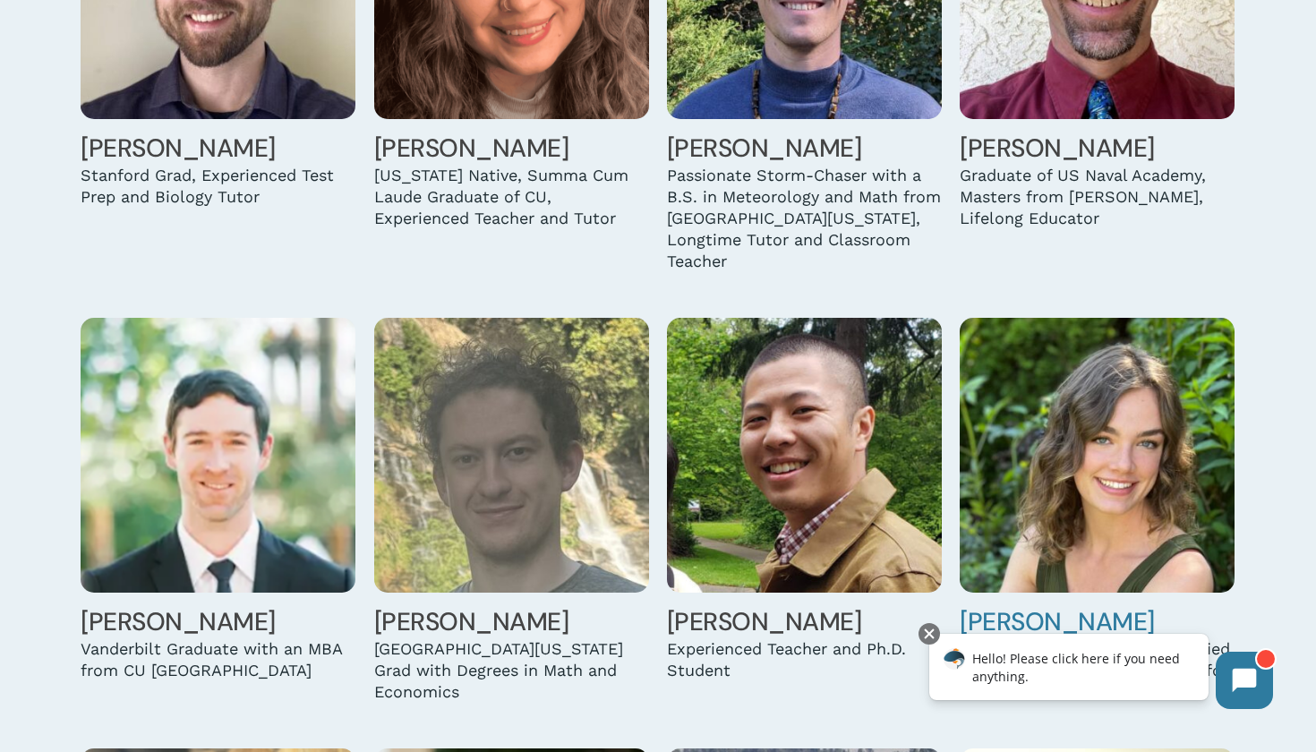
click at [982, 439] on img at bounding box center [1097, 455] width 275 height 275
